Goal: Navigation & Orientation: Find specific page/section

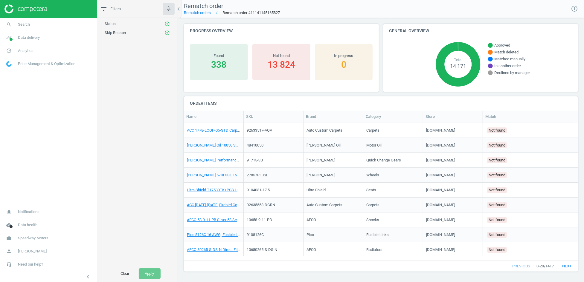
scroll to position [129, 389]
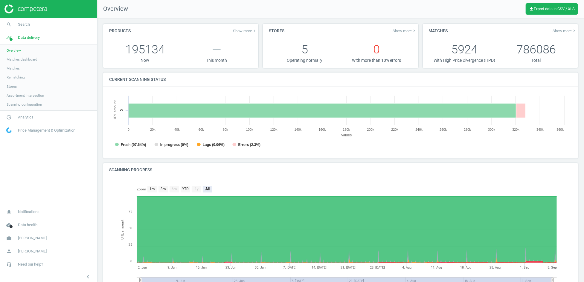
scroll to position [130, 468]
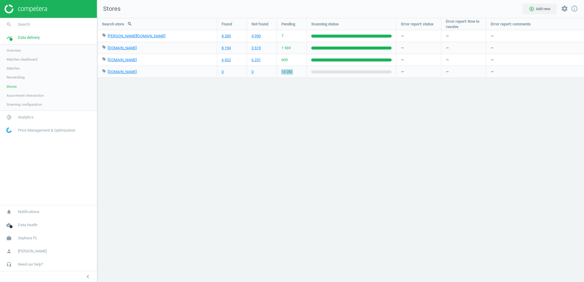
scroll to position [275, 497]
